Goal: Information Seeking & Learning: Compare options

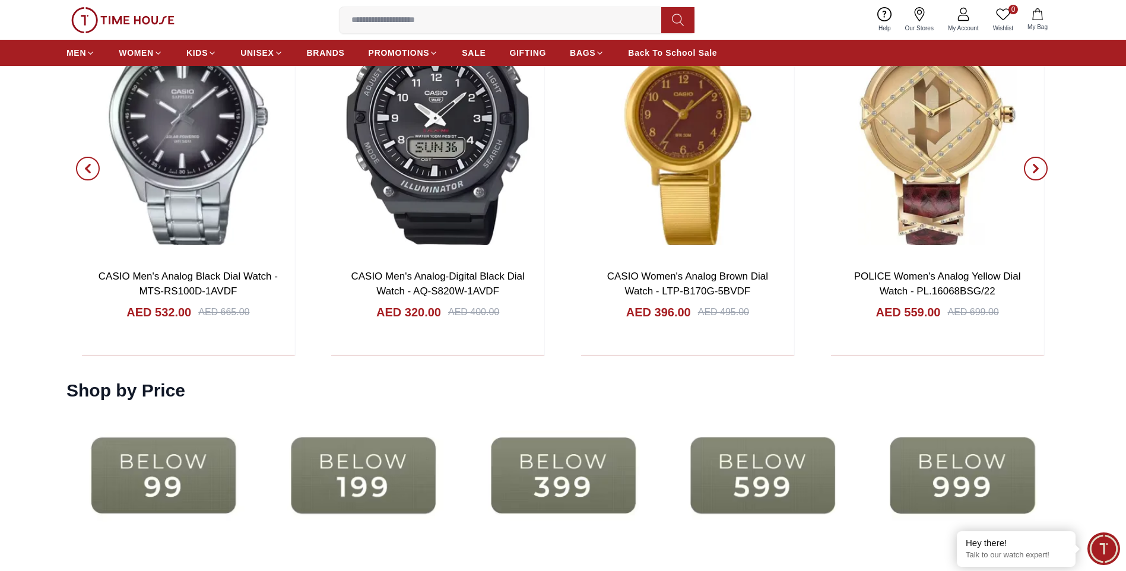
scroll to position [2790, 0]
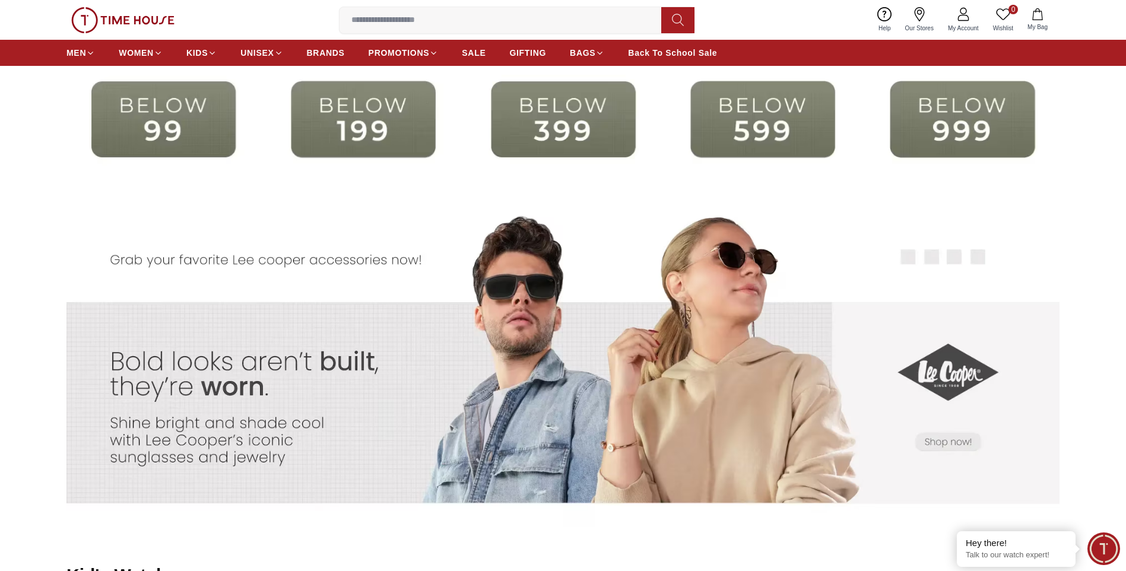
click at [406, 120] on img at bounding box center [363, 119] width 194 height 125
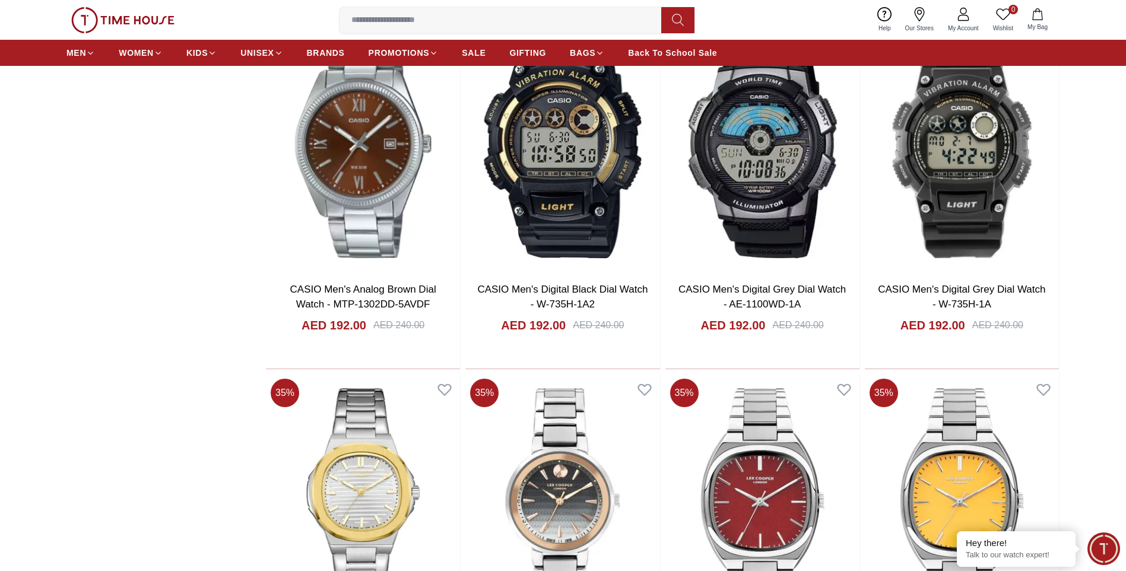
scroll to position [1543, 0]
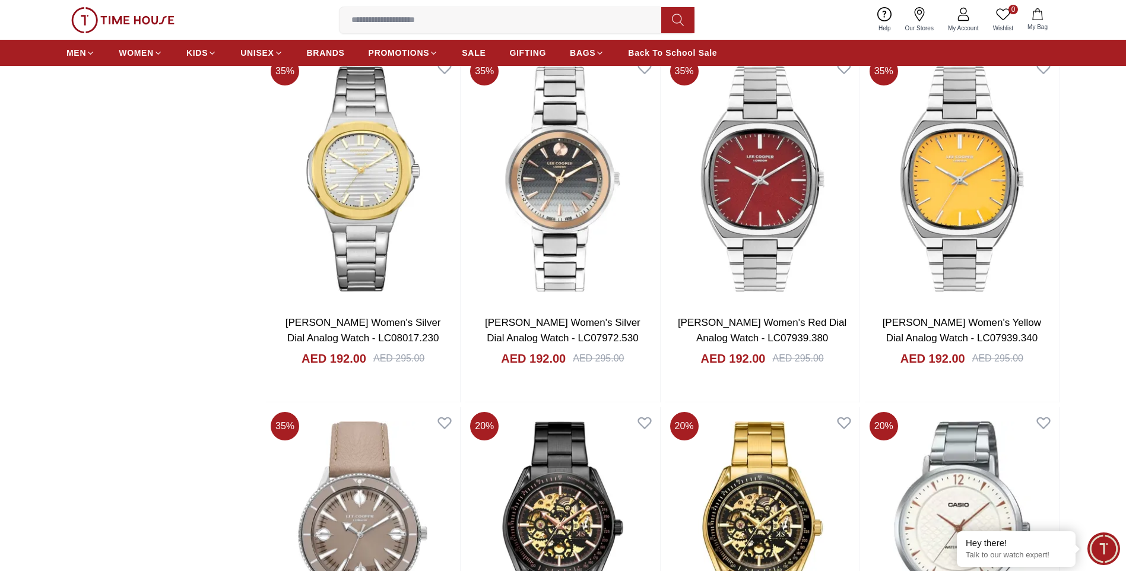
scroll to position [1899, 0]
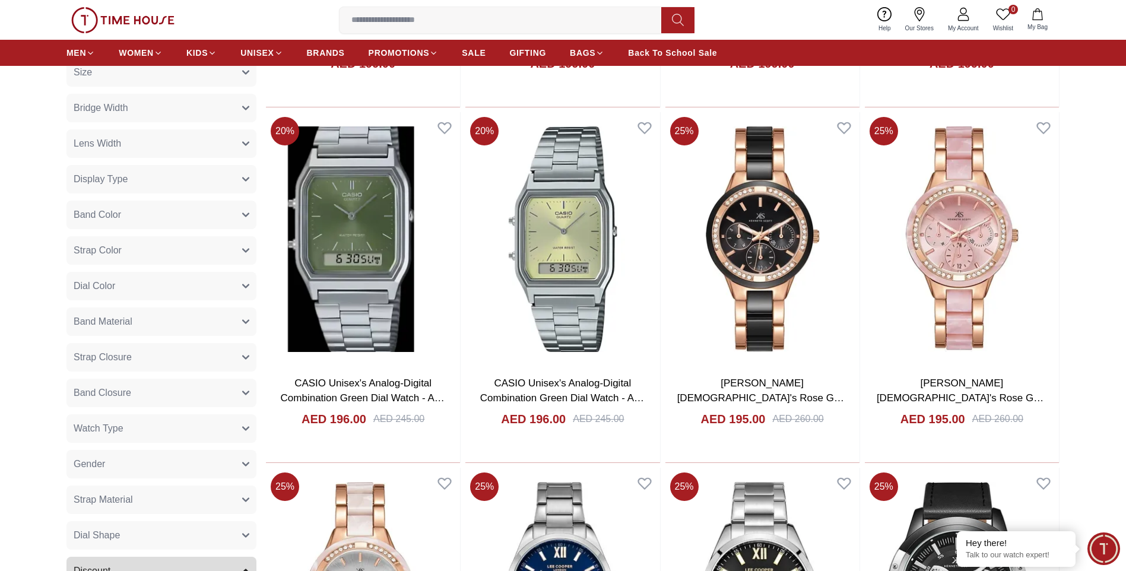
scroll to position [415, 0]
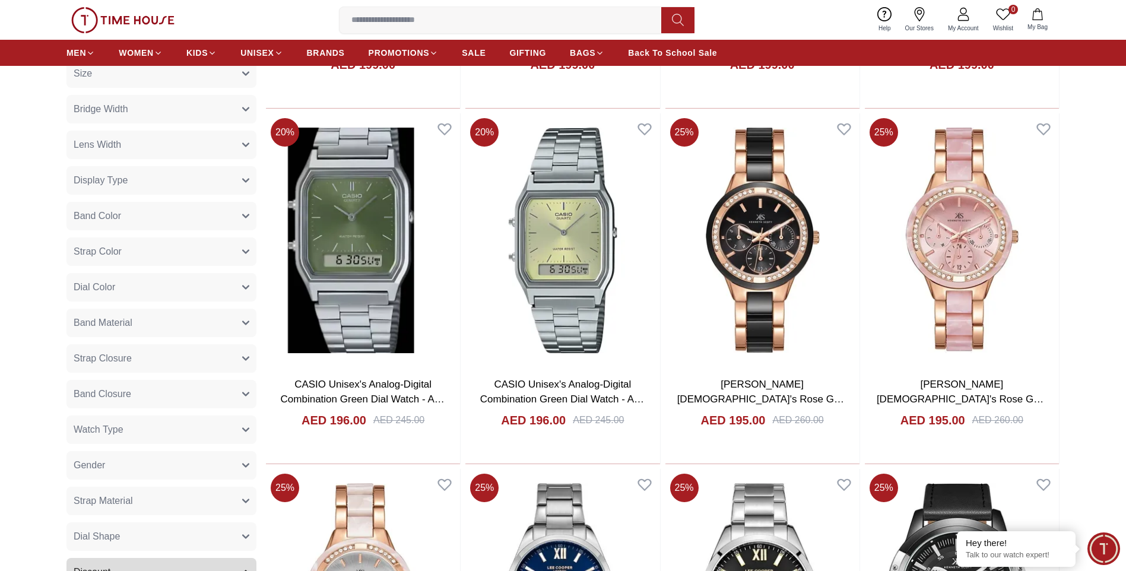
click at [114, 463] on button "Gender" at bounding box center [161, 465] width 190 height 28
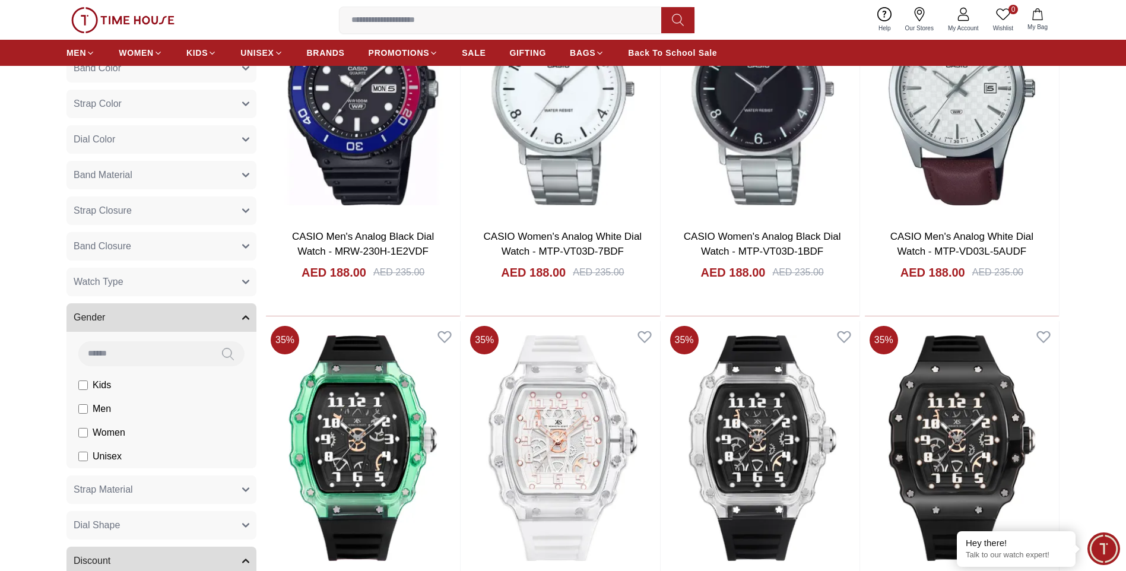
scroll to position [534, 0]
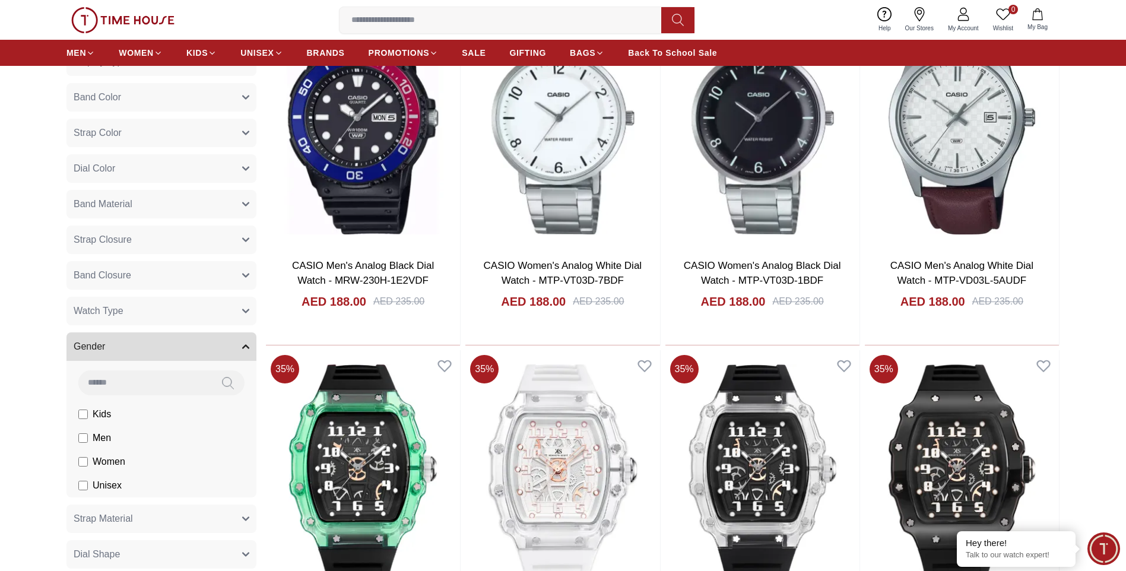
click at [199, 211] on button "Band Material" at bounding box center [161, 204] width 190 height 28
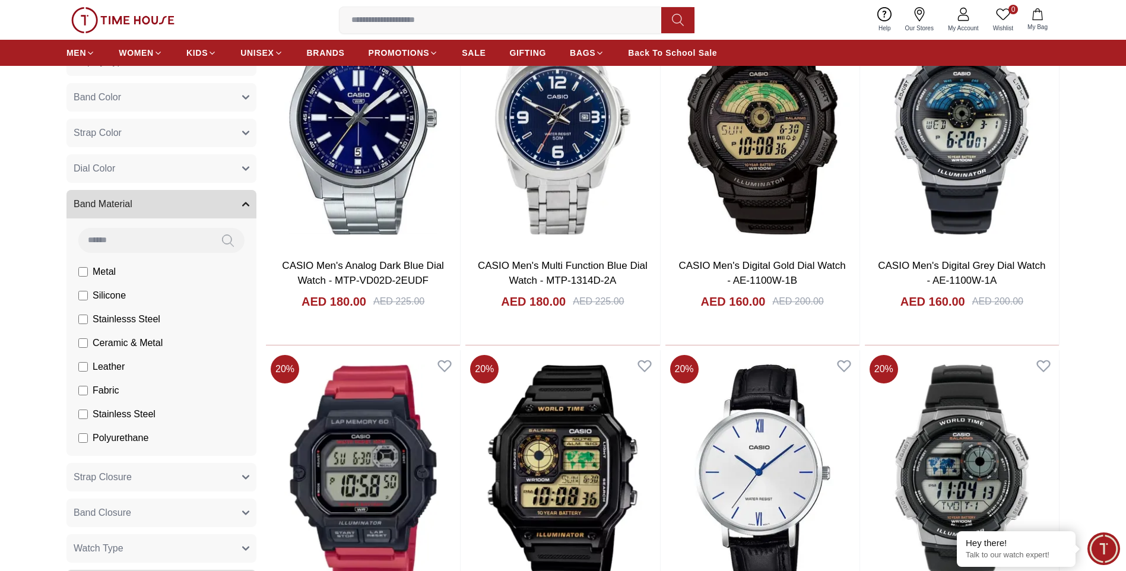
click at [229, 163] on button "Dial Color" at bounding box center [161, 168] width 190 height 28
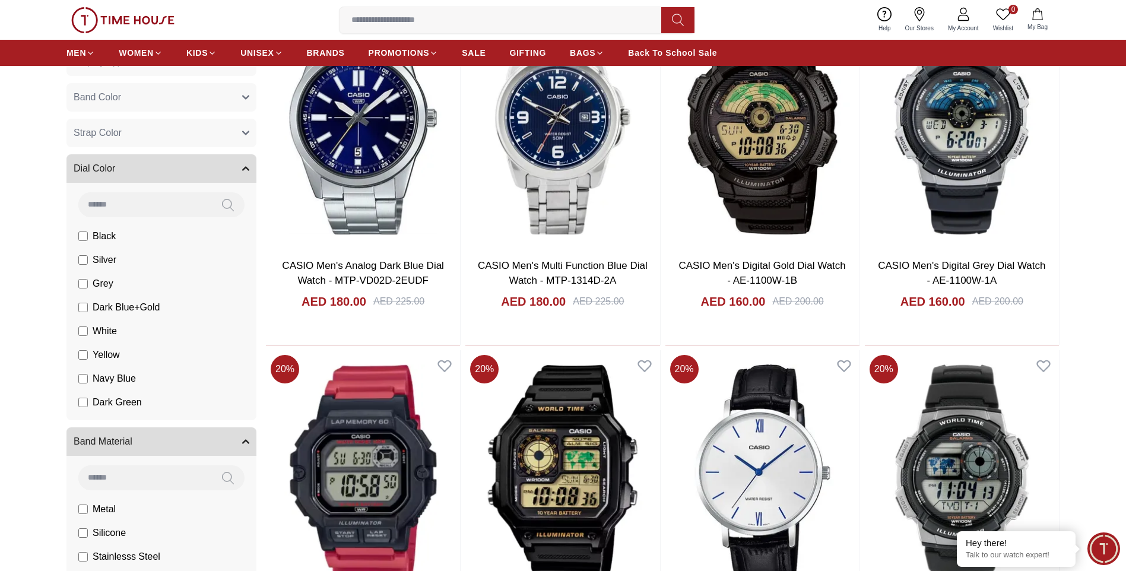
click at [229, 163] on button "Dial Color" at bounding box center [161, 168] width 190 height 28
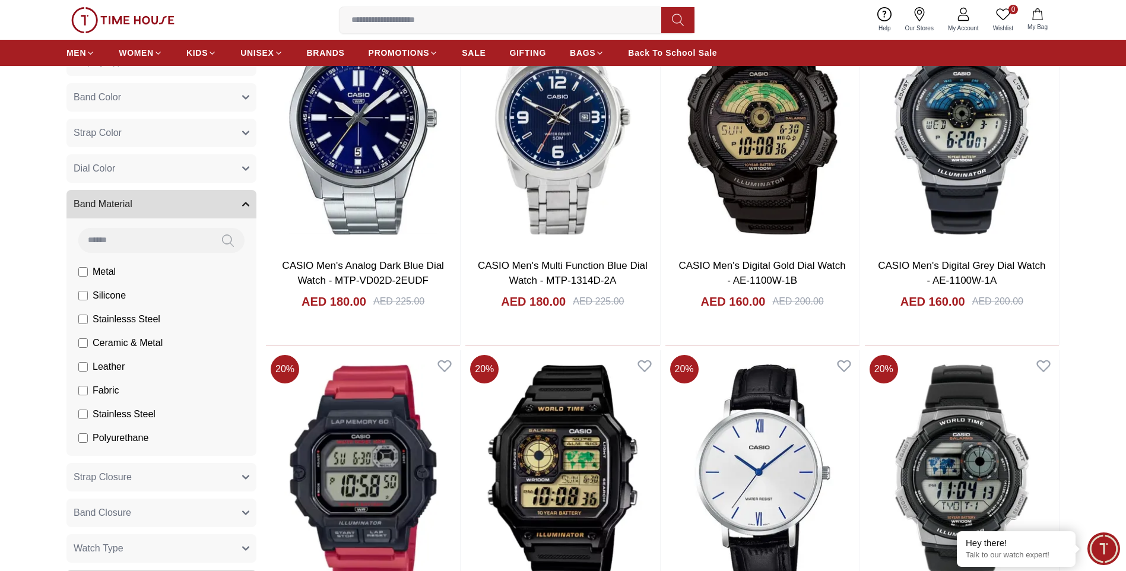
click at [224, 135] on button "Strap Color" at bounding box center [161, 133] width 190 height 28
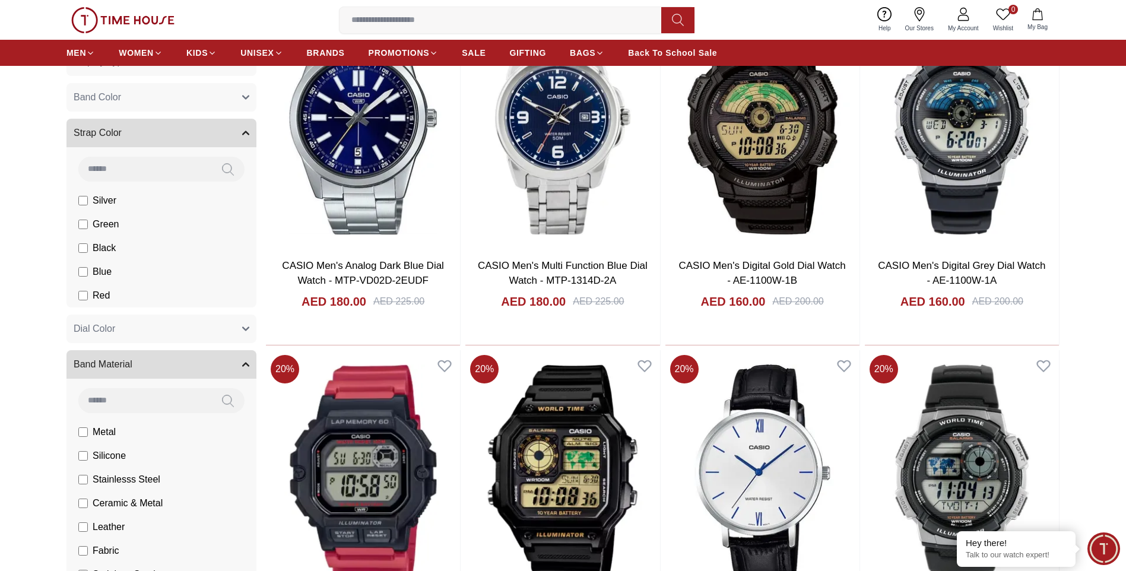
click at [224, 135] on button "Strap Color" at bounding box center [161, 133] width 190 height 28
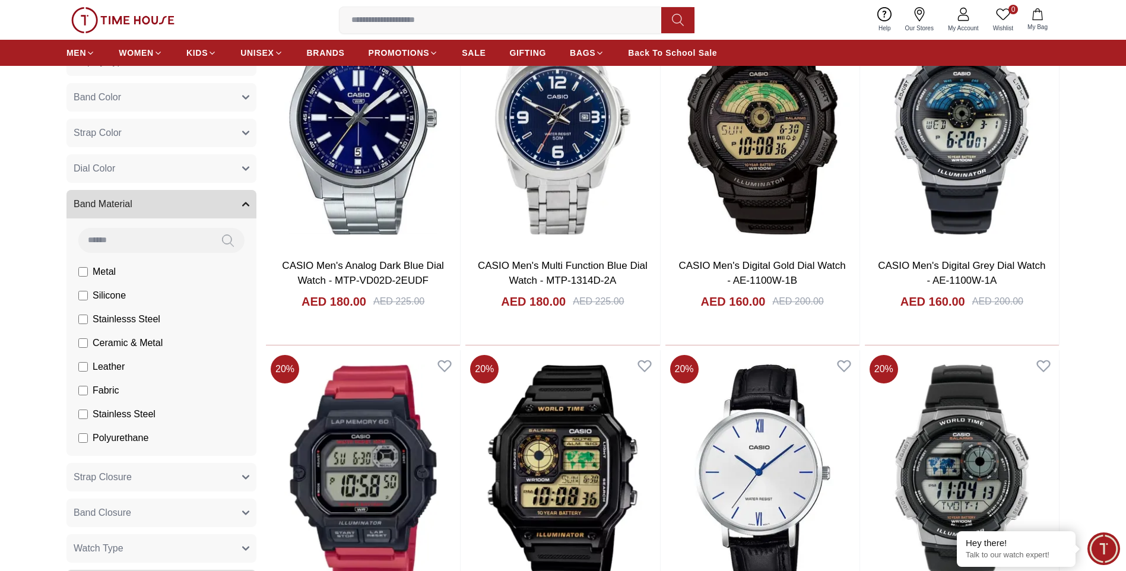
click at [240, 101] on button "Band Color" at bounding box center [161, 97] width 190 height 28
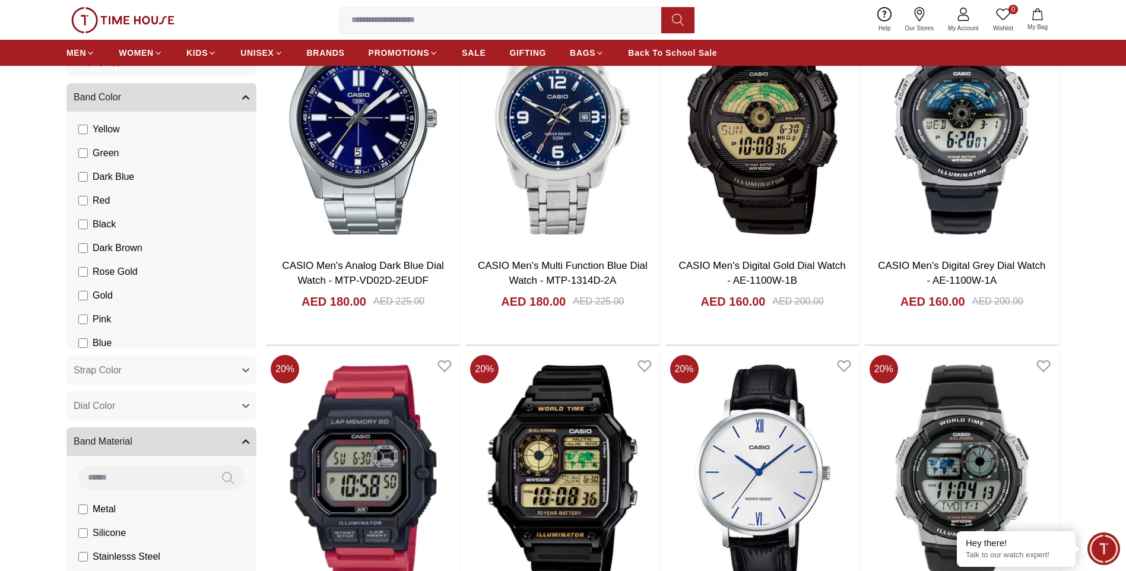
scroll to position [119, 0]
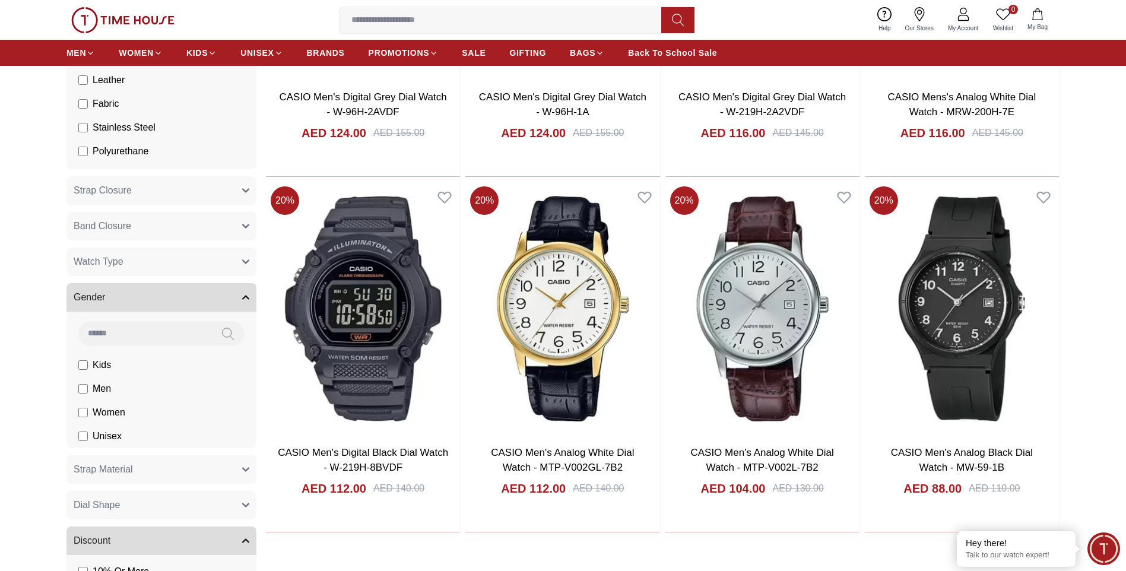
scroll to position [890, 0]
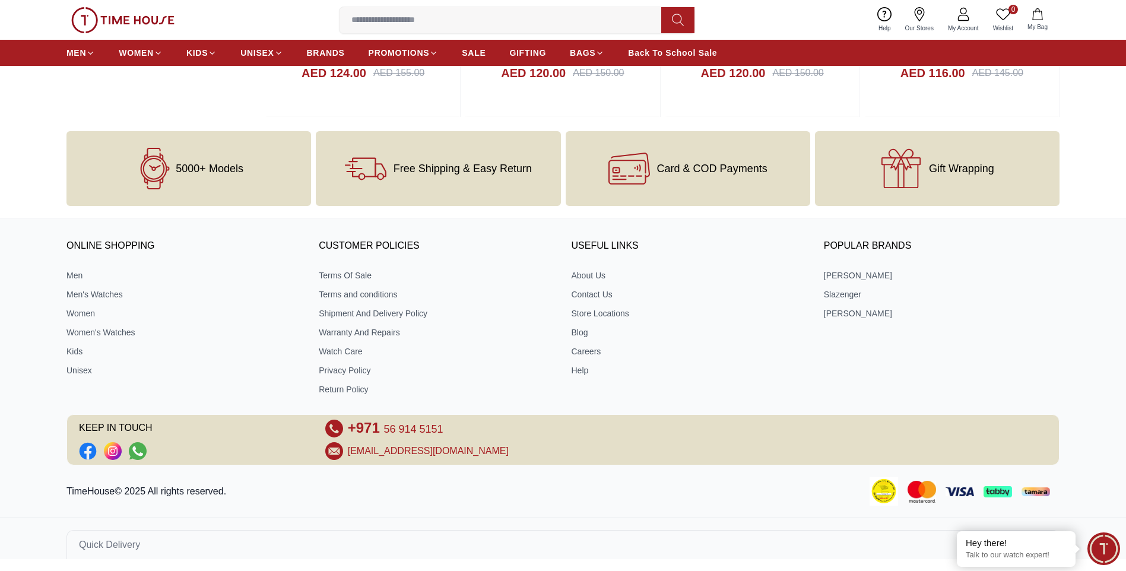
scroll to position [1829, 0]
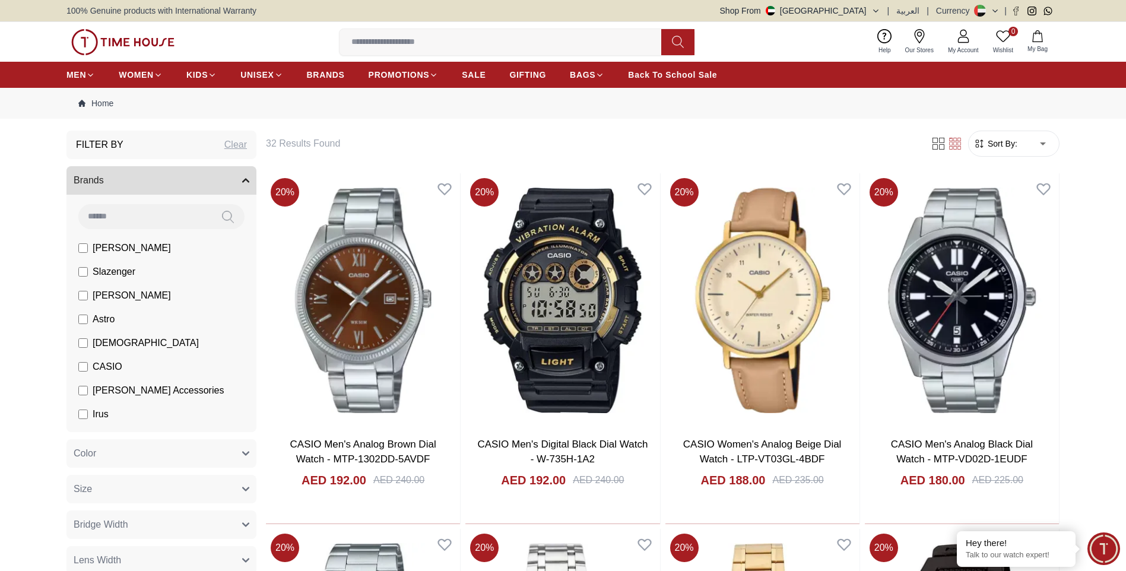
click at [105, 370] on span "CASIO" at bounding box center [108, 367] width 30 height 14
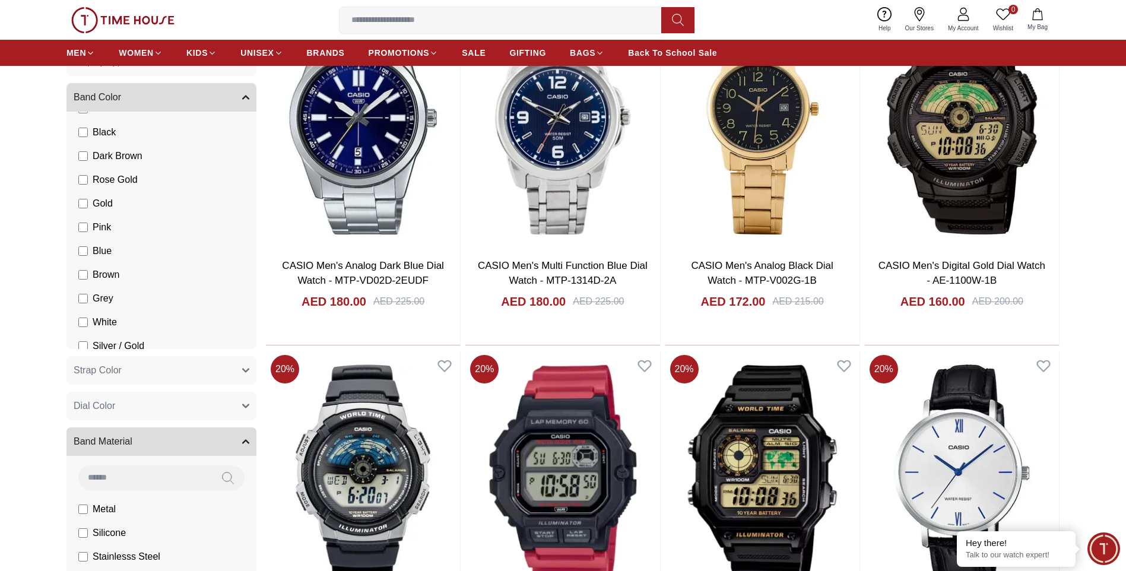
scroll to position [178, 0]
